Goal: Transaction & Acquisition: Purchase product/service

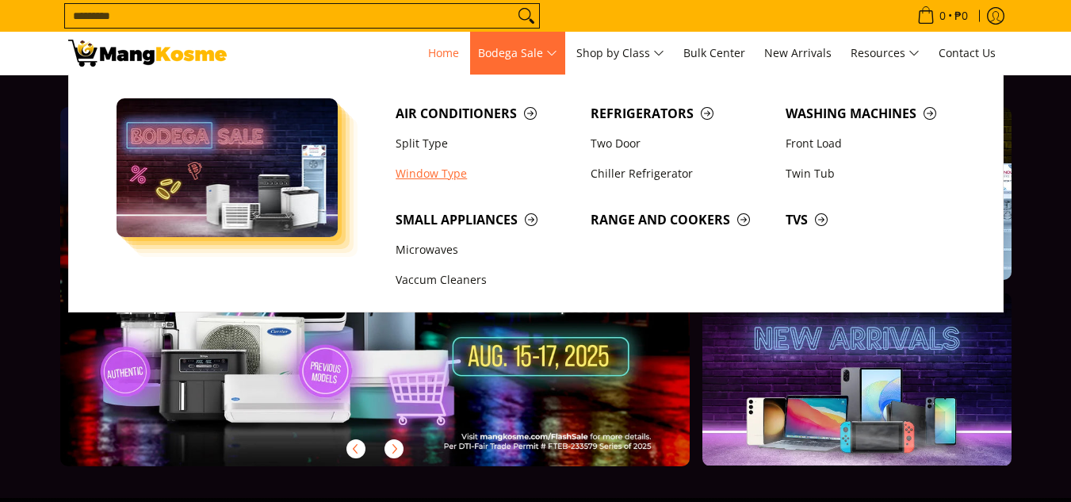
click at [432, 178] on link "Window Type" at bounding box center [485, 174] width 195 height 30
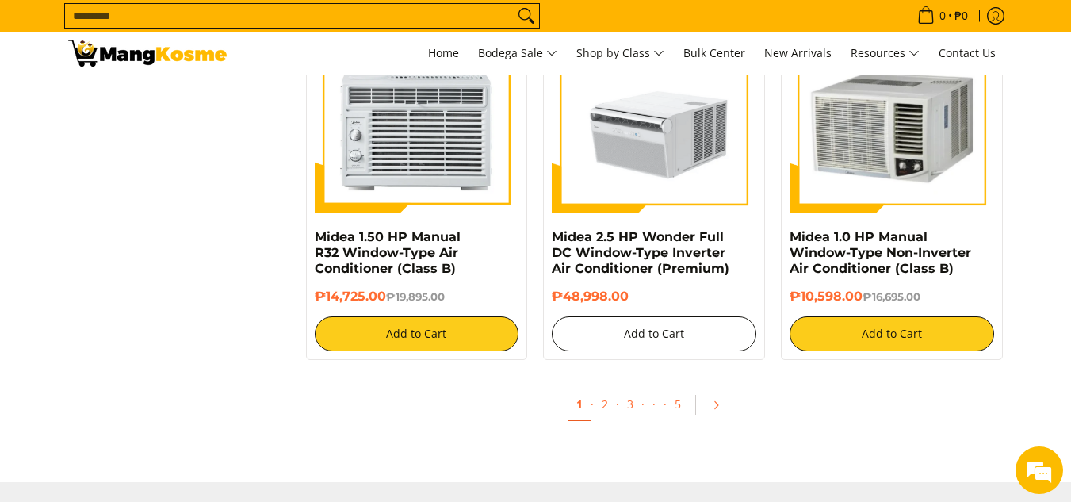
scroll to position [3012, 0]
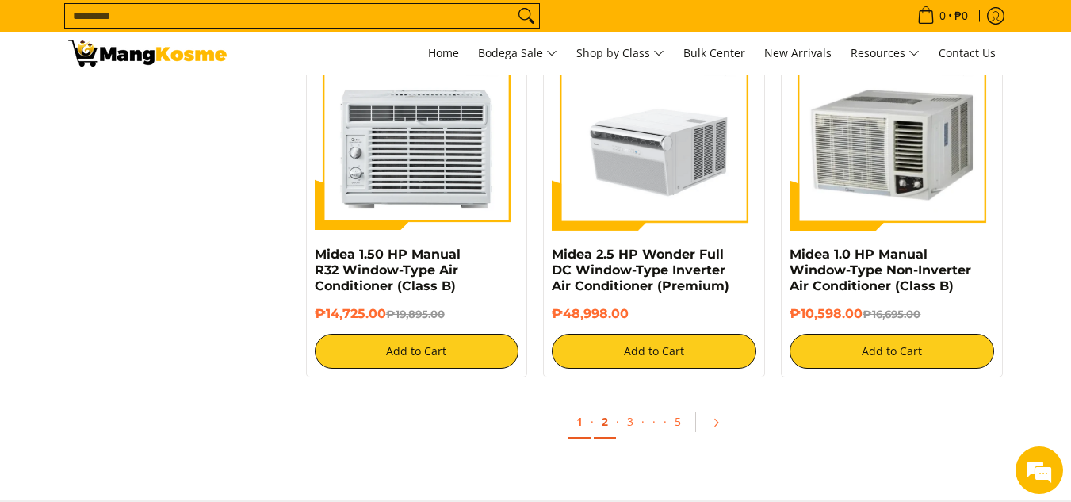
click at [602, 417] on link "2" at bounding box center [605, 422] width 22 height 32
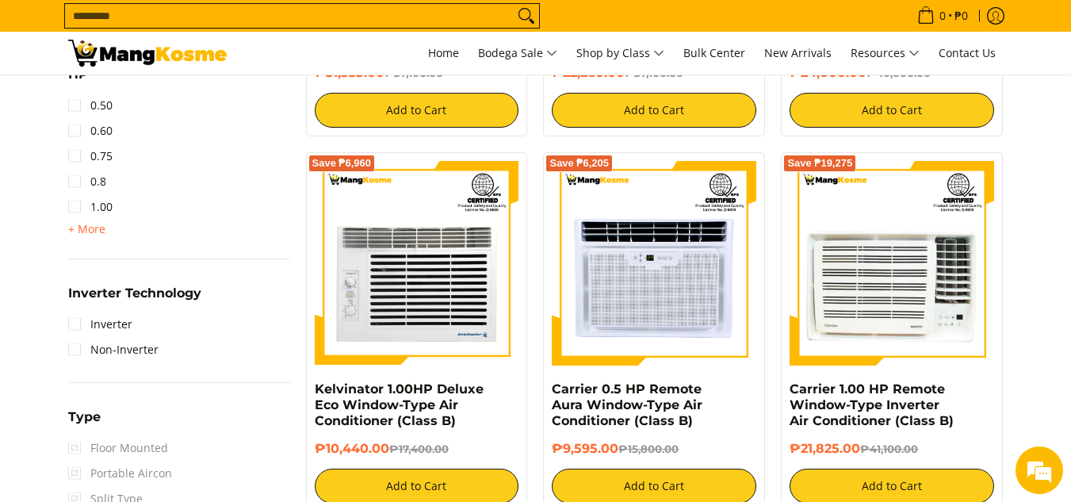
scroll to position [793, 0]
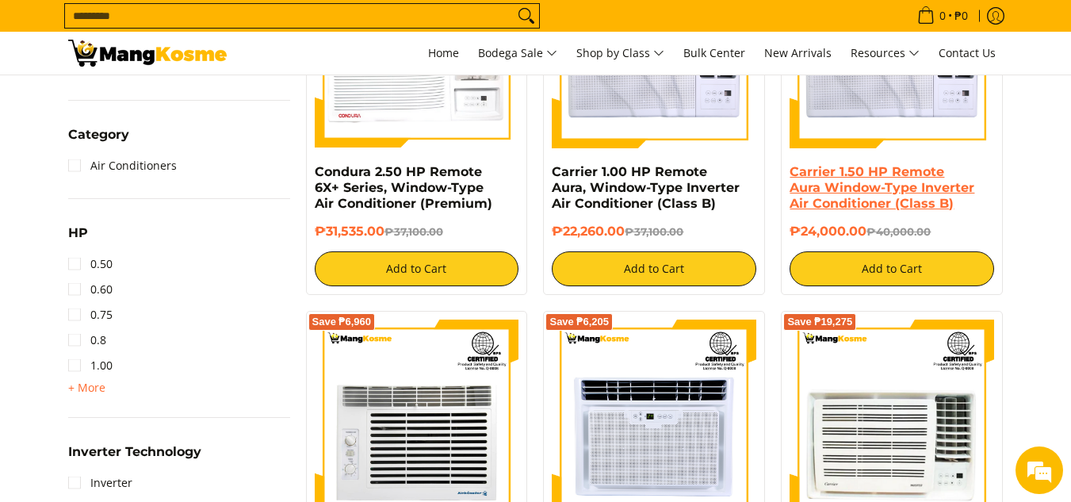
click at [858, 185] on link "Carrier 1.50 HP Remote Aura Window-Type Inverter Air Conditioner (Class B)" at bounding box center [881, 187] width 185 height 47
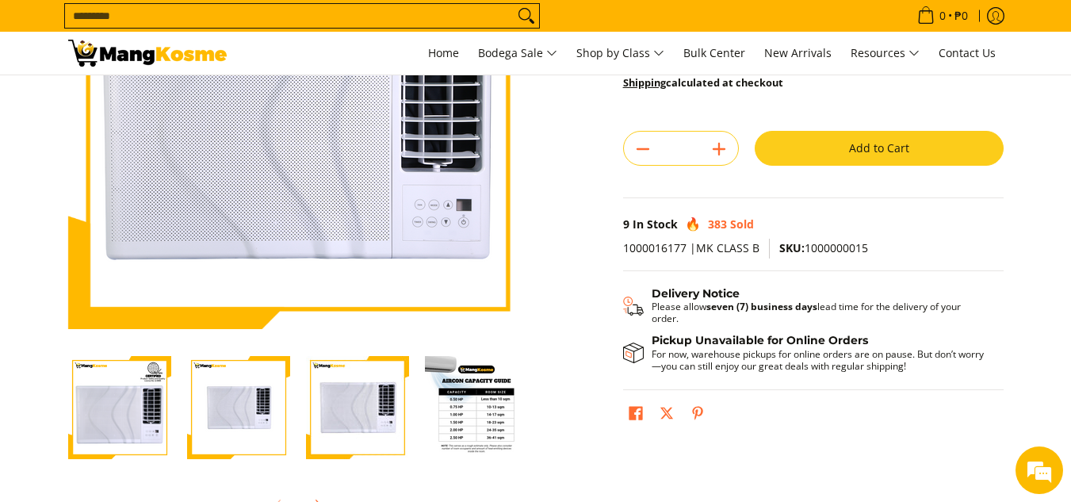
click at [464, 403] on img "Carrier 1.50 HP Remote Aura Window-Type Inverter Air Conditioner (Class B)-4" at bounding box center [476, 407] width 103 height 103
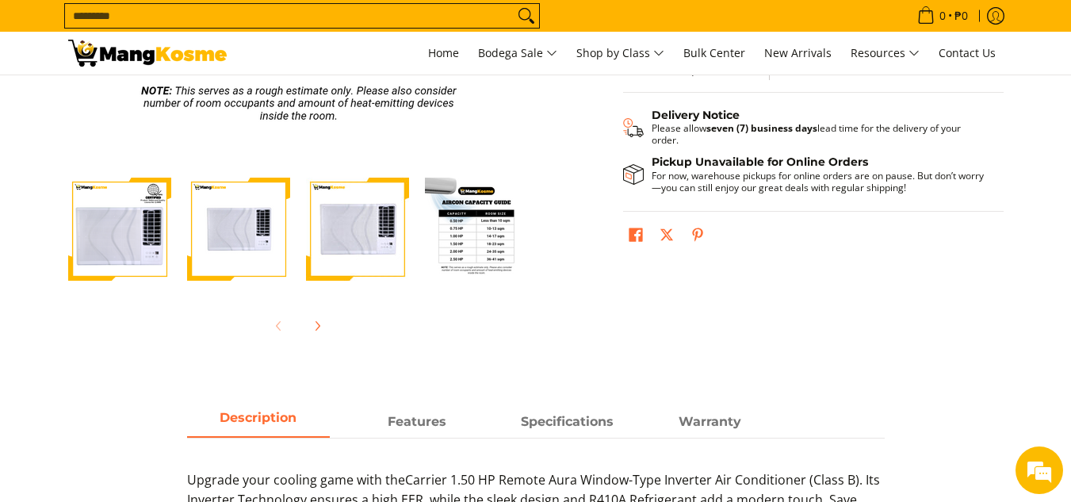
scroll to position [396, 0]
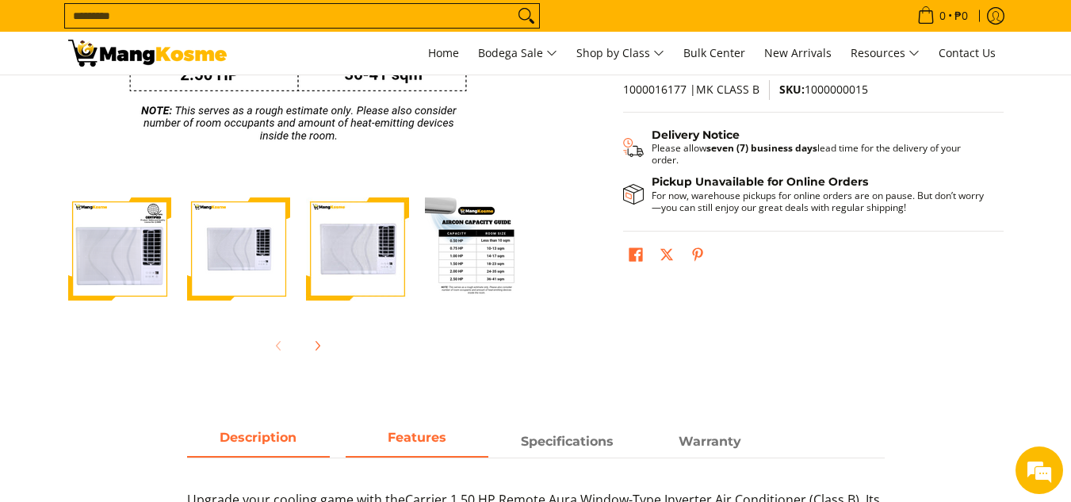
click at [410, 438] on span "Features" at bounding box center [417, 441] width 143 height 29
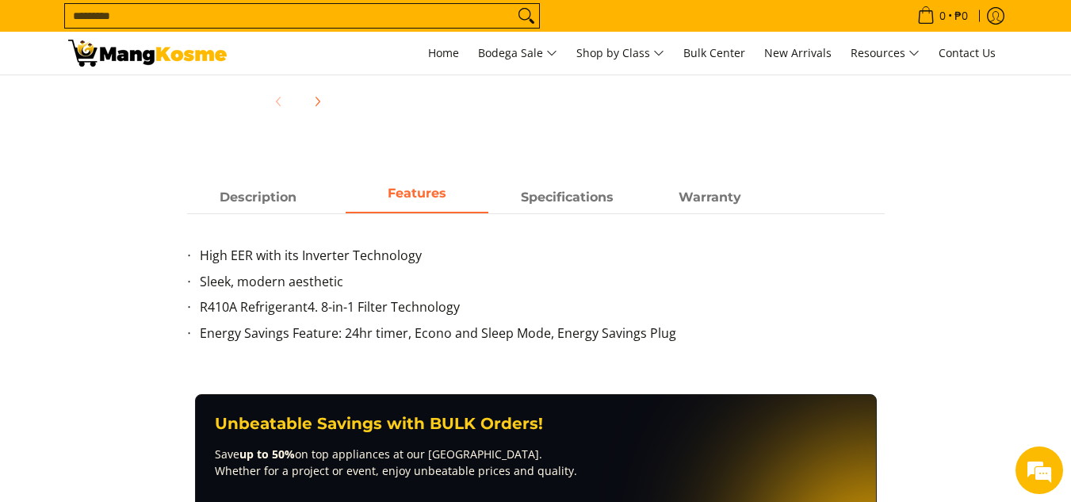
scroll to position [634, 0]
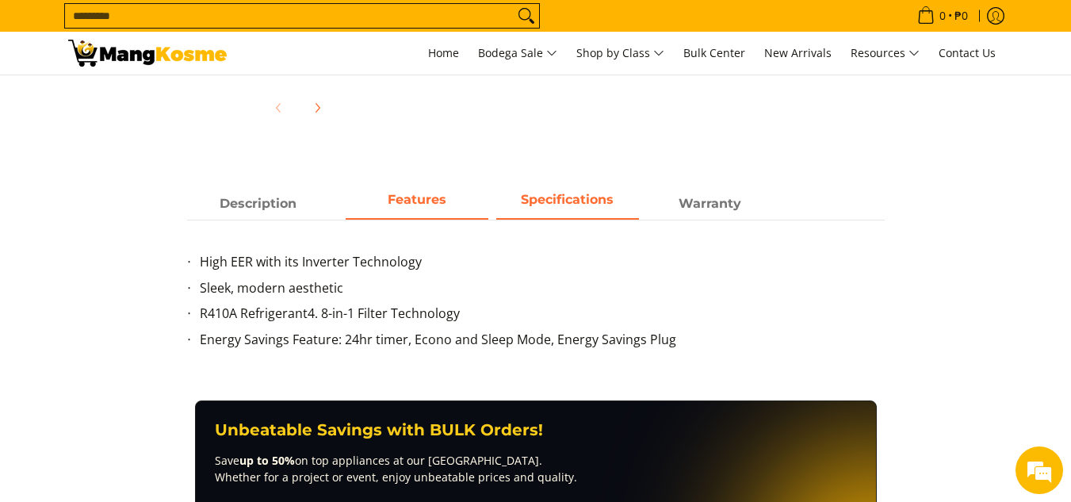
click at [575, 193] on span "Specifications" at bounding box center [567, 203] width 143 height 29
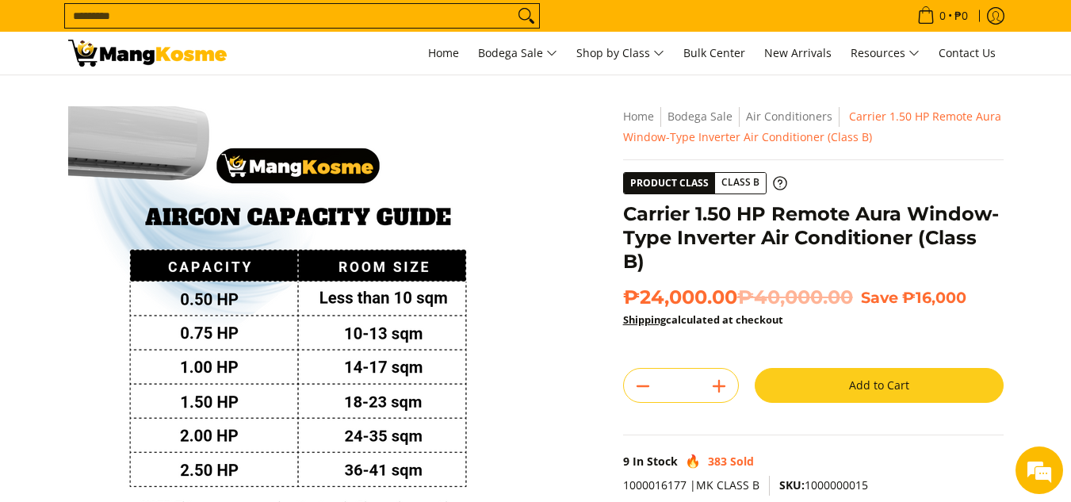
scroll to position [0, 0]
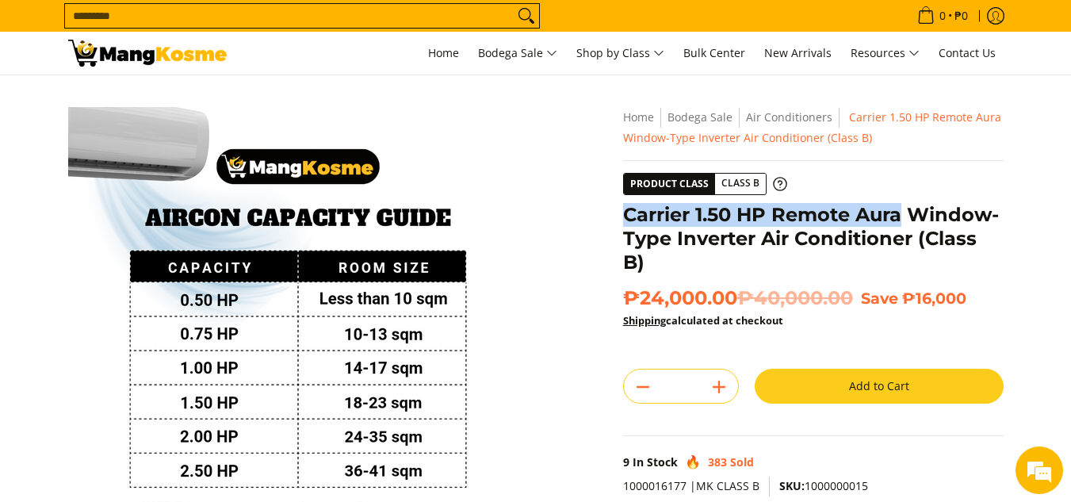
drag, startPoint x: 625, startPoint y: 211, endPoint x: 903, endPoint y: 214, distance: 277.4
click at [903, 214] on h1 "Carrier 1.50 HP Remote Aura Window-Type Inverter Air Conditioner (Class B)" at bounding box center [813, 238] width 380 height 71
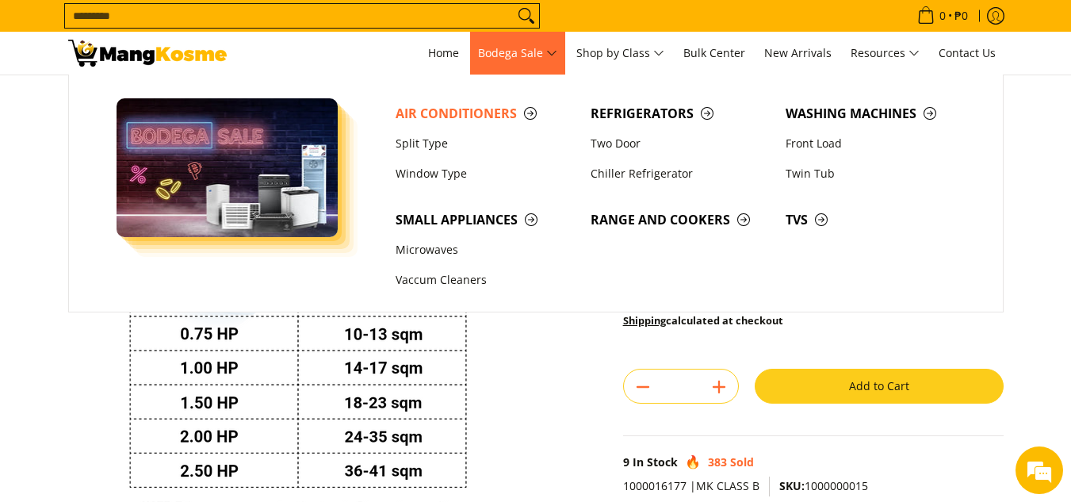
copy h1 "Carrier 1.50 HP Remote Aura"
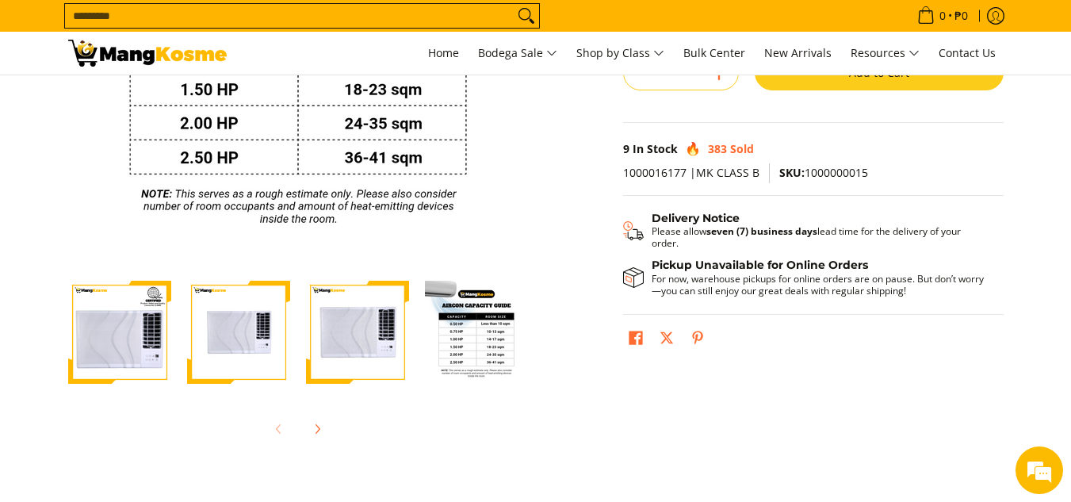
scroll to position [476, 0]
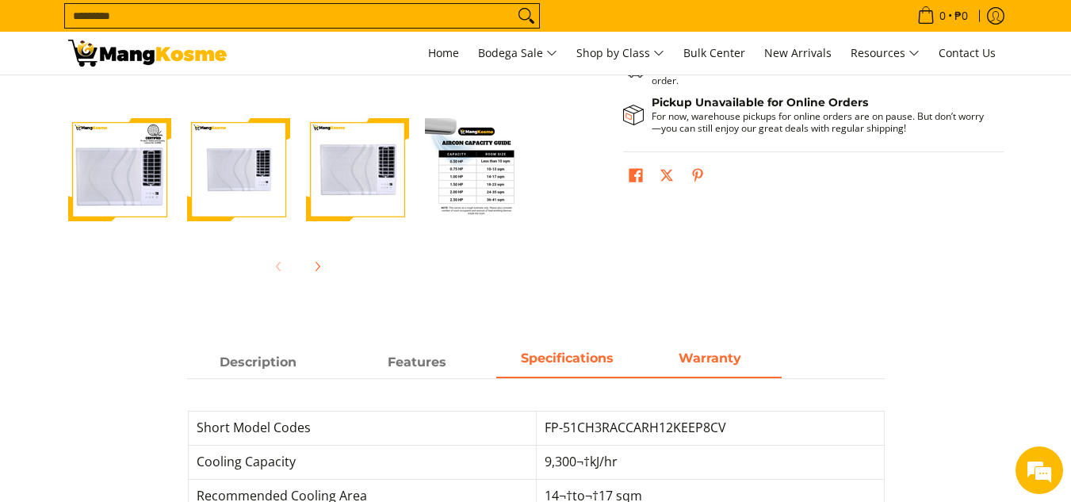
click at [711, 356] on strong "Warranty" at bounding box center [709, 357] width 63 height 15
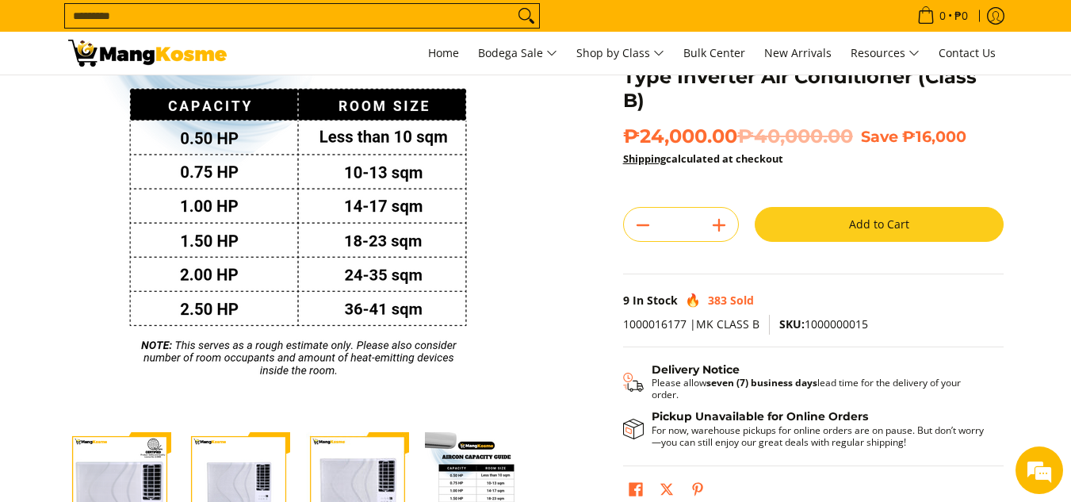
scroll to position [0, 0]
